Goal: Check status: Check status

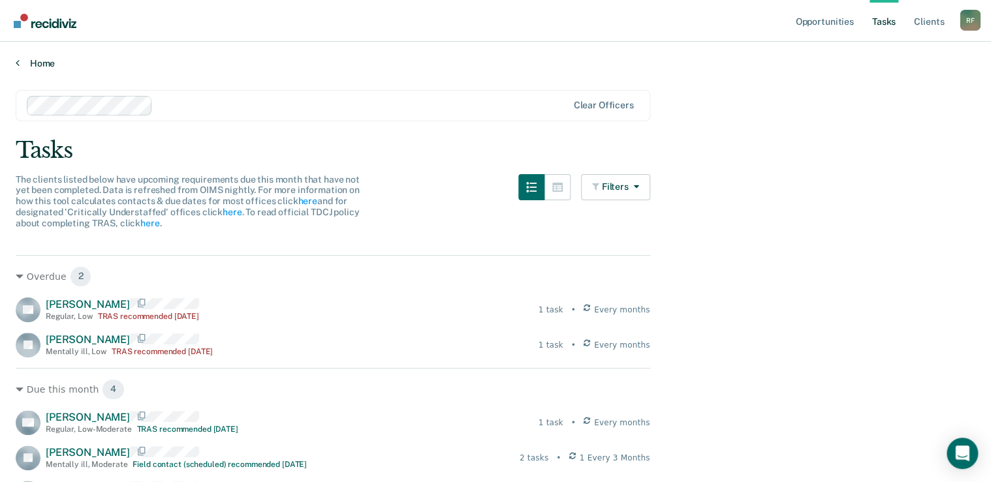
click at [21, 63] on link "Home" at bounding box center [495, 63] width 959 height 12
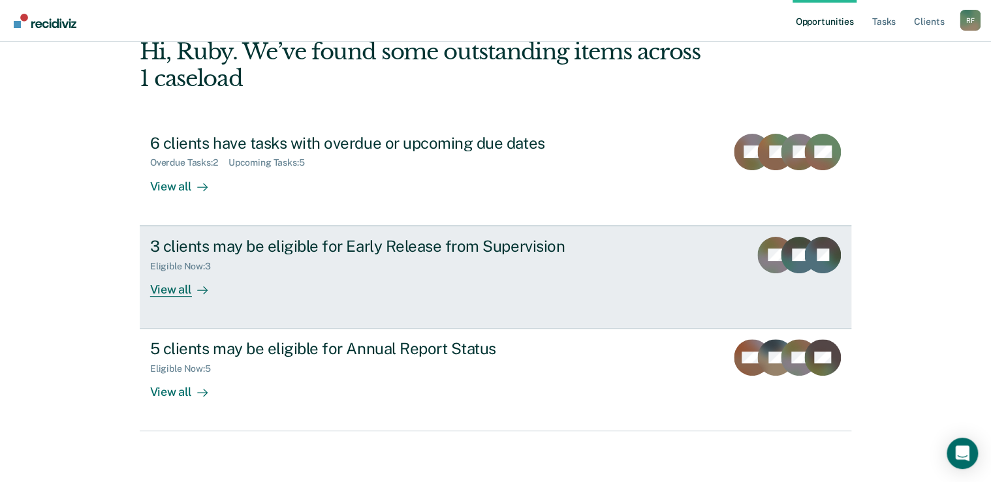
scroll to position [72, 0]
click at [167, 286] on div "View all" at bounding box center [186, 283] width 73 height 25
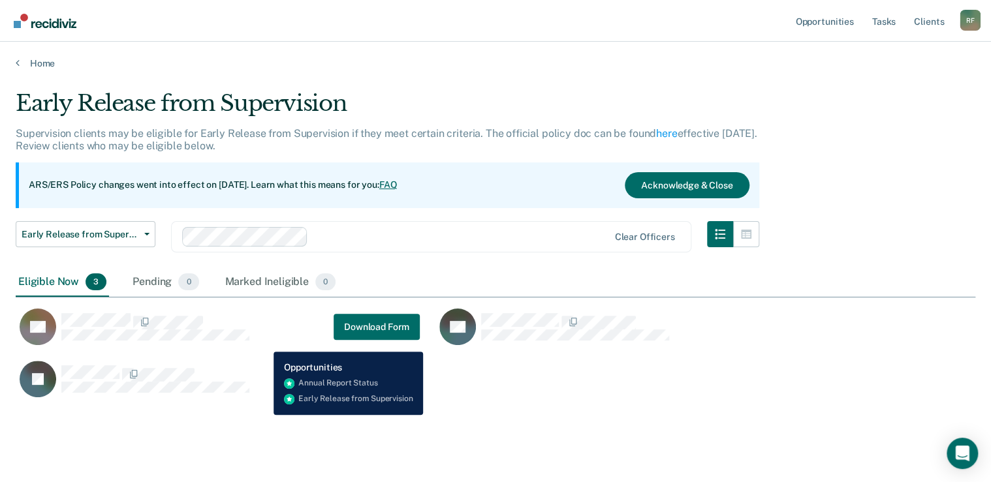
scroll to position [309, 951]
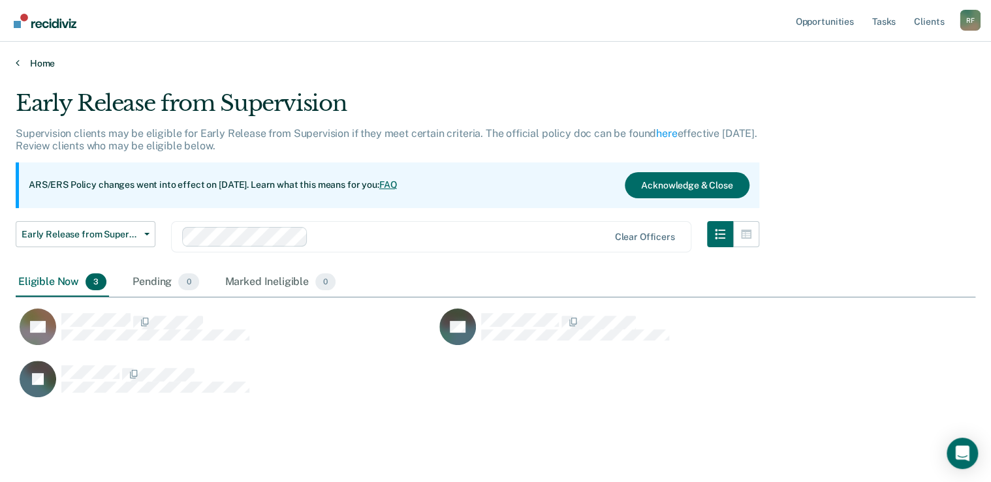
click at [16, 64] on icon at bounding box center [18, 62] width 4 height 10
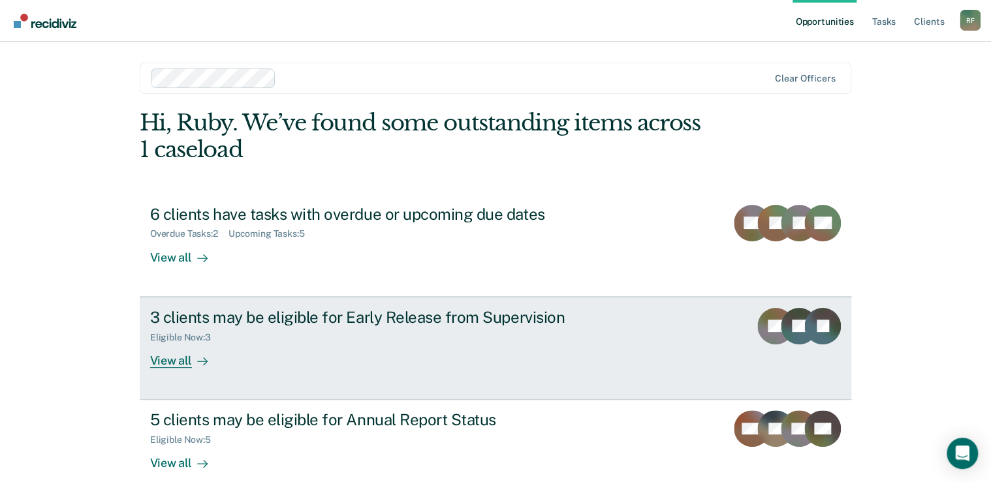
scroll to position [72, 0]
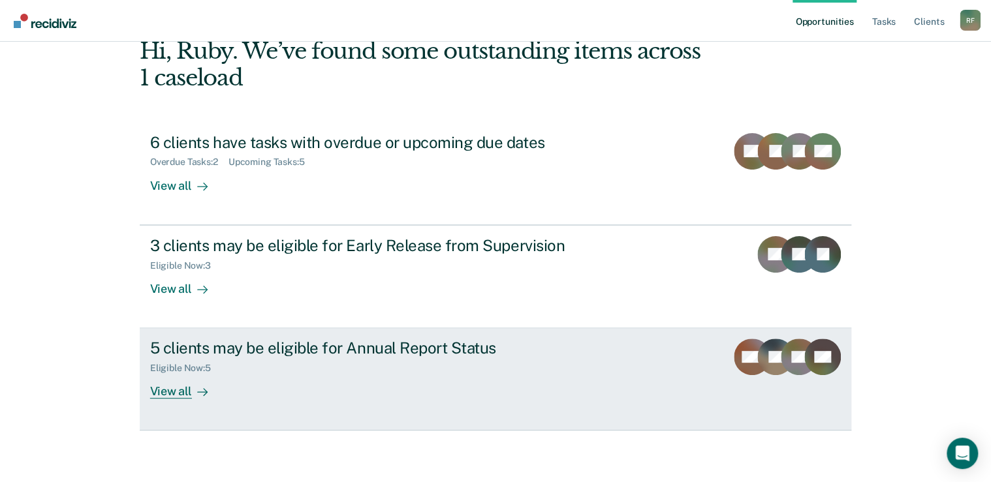
click at [161, 389] on div "View all" at bounding box center [186, 386] width 73 height 25
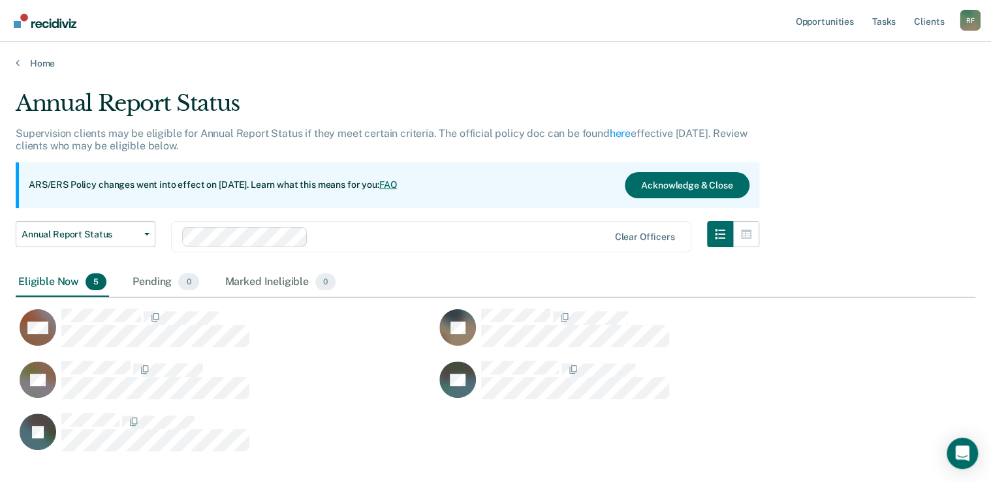
scroll to position [361, 951]
